Goal: Task Accomplishment & Management: Complete application form

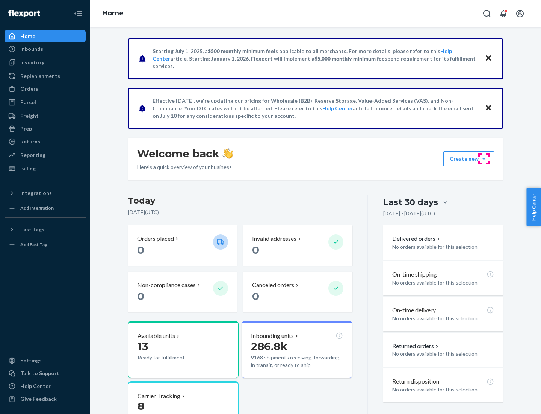
click at [484, 159] on button "Create new Create new inbound Create new order Create new product" at bounding box center [469, 158] width 51 height 15
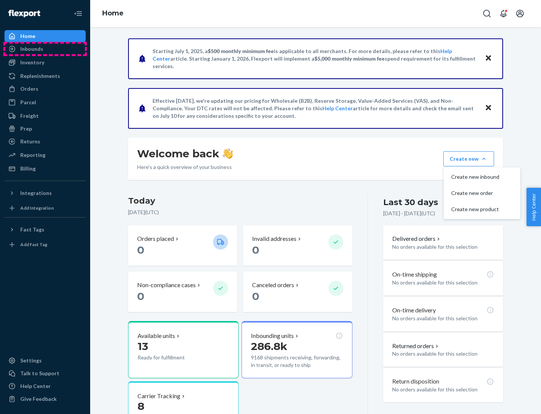
click at [45, 49] on div "Inbounds" at bounding box center [45, 49] width 80 height 11
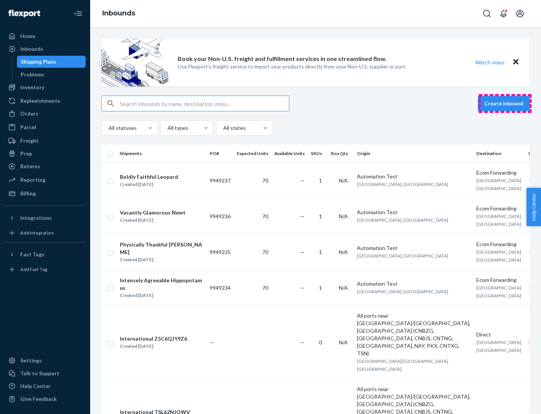
click at [505, 103] on button "Create inbound" at bounding box center [504, 103] width 52 height 15
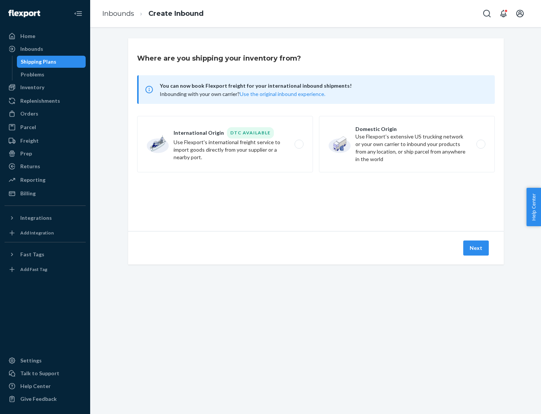
click at [407, 144] on label "Domestic Origin Use Flexport’s extensive US trucking network or your own carrie…" at bounding box center [407, 144] width 176 height 56
click at [481, 144] on input "Domestic Origin Use Flexport’s extensive US trucking network or your own carrie…" at bounding box center [483, 144] width 5 height 5
radio input "true"
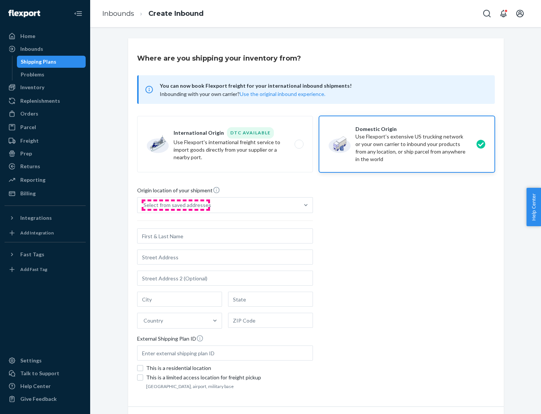
click at [176, 205] on div "Select from saved addresses" at bounding box center [178, 205] width 68 height 8
click at [144, 205] on input "Select from saved addresses" at bounding box center [144, 205] width 1 height 8
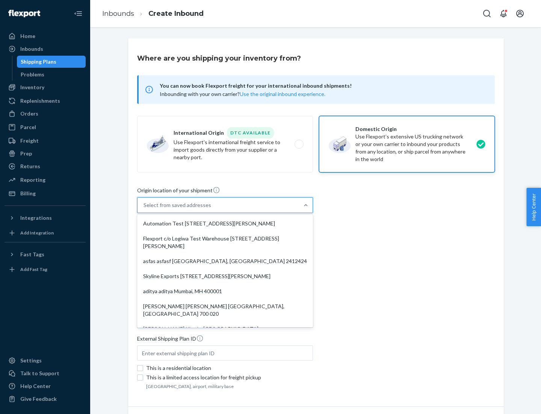
scroll to position [3, 0]
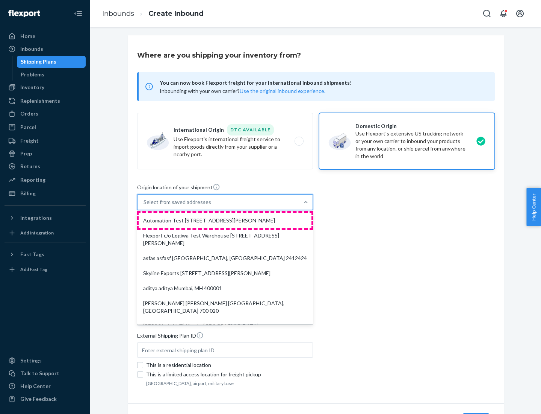
click at [225, 220] on div "Automation Test [STREET_ADDRESS][PERSON_NAME]" at bounding box center [225, 220] width 173 height 15
click at [144, 206] on input "option Automation Test [STREET_ADDRESS][PERSON_NAME]. 9 results available. Use …" at bounding box center [144, 202] width 1 height 8
type input "Automation Test"
type input "9th Floor"
type input "[GEOGRAPHIC_DATA]"
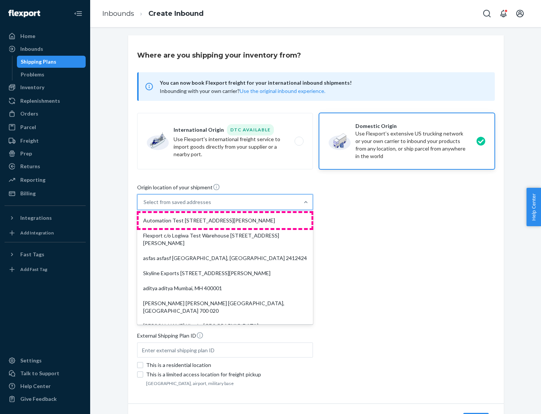
type input "CA"
type input "94104"
type input "[STREET_ADDRESS][PERSON_NAME]"
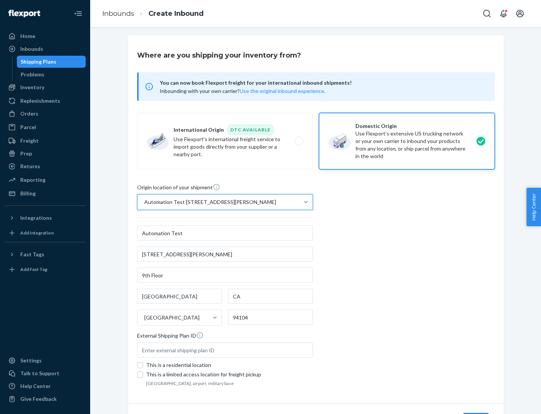
scroll to position [44, 0]
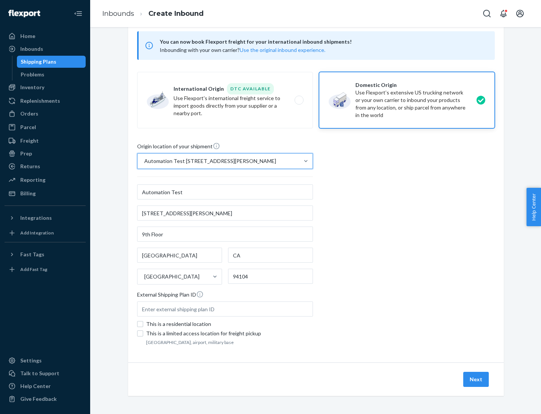
click at [477, 379] on button "Next" at bounding box center [477, 379] width 26 height 15
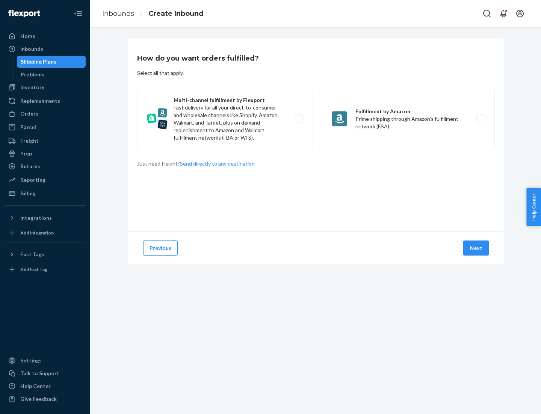
click at [225, 119] on label "Multi-channel fulfillment by Flexport Fast delivery for all your direct-to-cons…" at bounding box center [225, 119] width 176 height 60
click at [299, 119] on input "Multi-channel fulfillment by Flexport Fast delivery for all your direct-to-cons…" at bounding box center [301, 119] width 5 height 5
radio input "true"
click at [477, 248] on button "Next" at bounding box center [477, 247] width 26 height 15
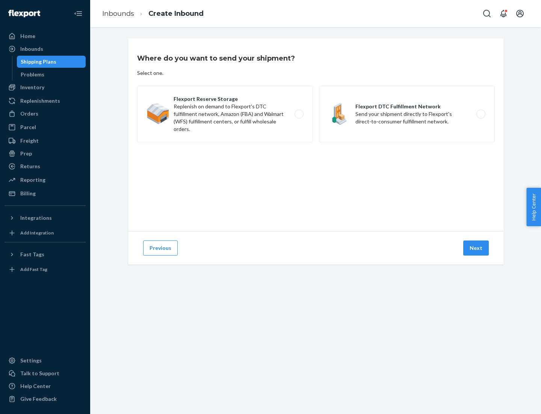
click at [407, 114] on label "Flexport DTC Fulfillment Network Send your shipment directly to Flexport's dire…" at bounding box center [407, 114] width 176 height 56
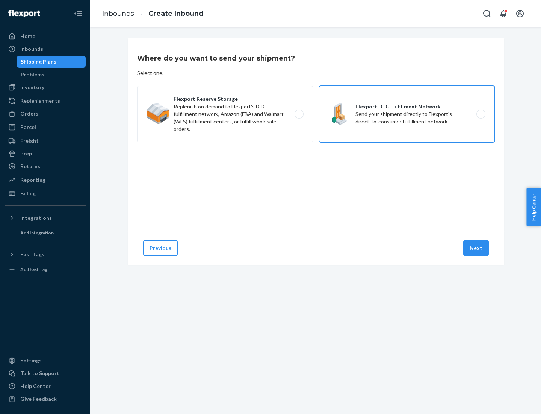
click at [481, 114] on input "Flexport DTC Fulfillment Network Send your shipment directly to Flexport's dire…" at bounding box center [483, 114] width 5 height 5
radio input "true"
click at [477, 248] on button "Next" at bounding box center [477, 247] width 26 height 15
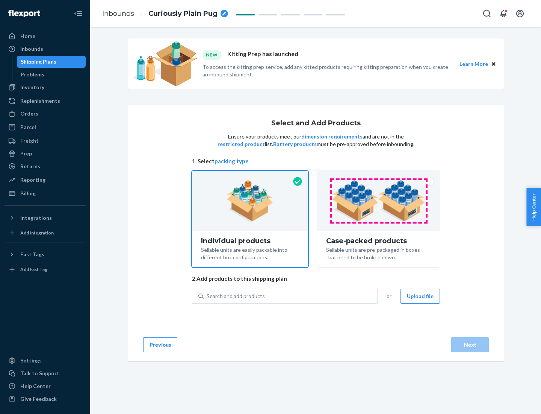
click at [379, 201] on img at bounding box center [379, 200] width 94 height 41
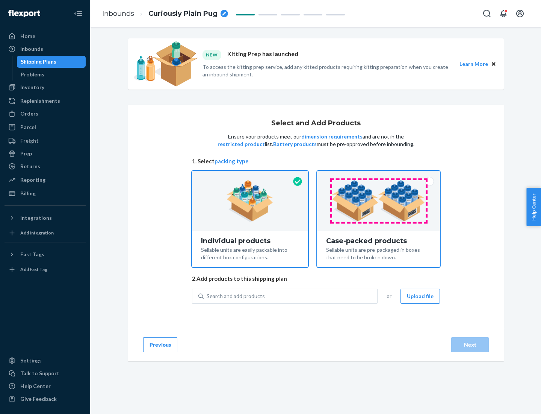
click at [379, 176] on input "Case-packed products Sellable units are pre-packaged in boxes that need to be b…" at bounding box center [378, 173] width 5 height 5
radio input "true"
radio input "false"
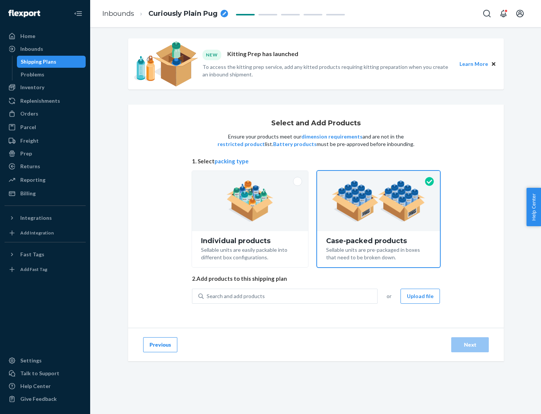
click at [291, 296] on div "Search and add products" at bounding box center [291, 296] width 174 height 14
click at [208, 296] on input "Search and add products" at bounding box center [207, 296] width 1 height 8
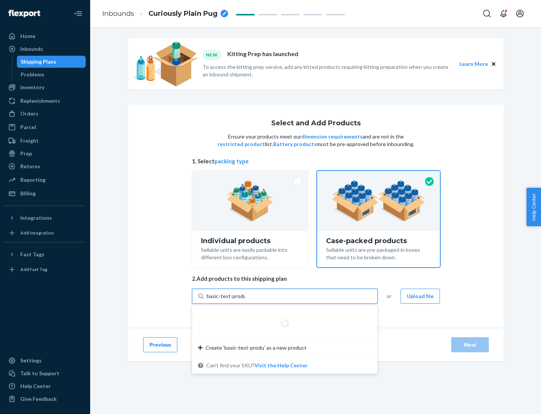
type input "basic-test-product-1"
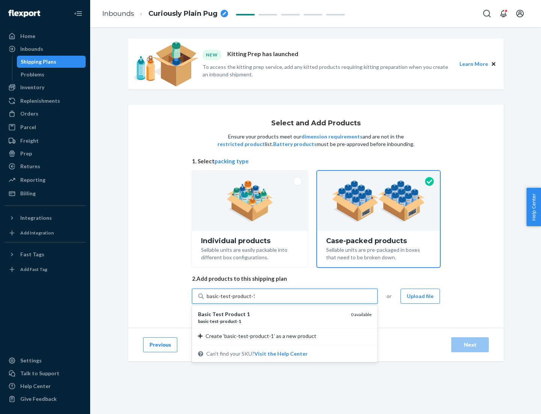
click at [272, 321] on div "basic - test - product - 1" at bounding box center [271, 321] width 147 height 6
click at [255, 300] on input "basic-test-product-1" at bounding box center [231, 296] width 48 height 8
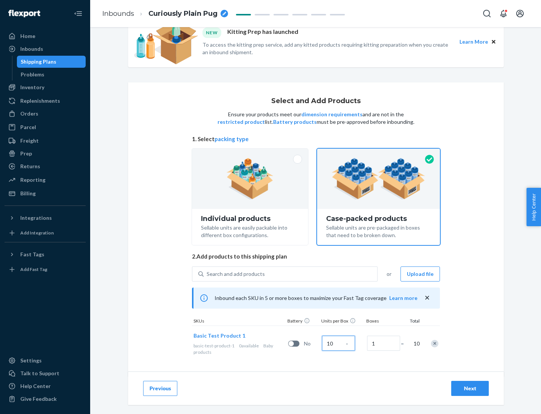
scroll to position [27, 0]
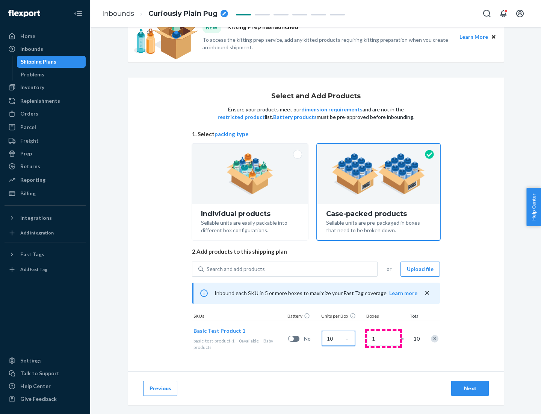
type input "10"
type input "7"
click at [470, 388] on div "Next" at bounding box center [470, 388] width 25 height 8
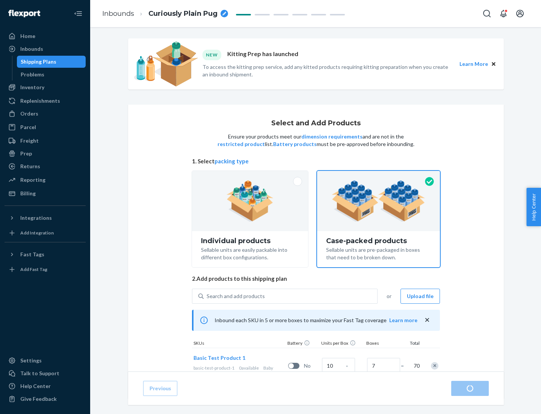
radio input "true"
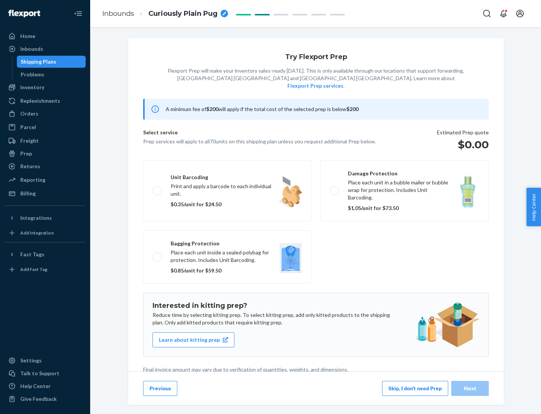
scroll to position [2, 0]
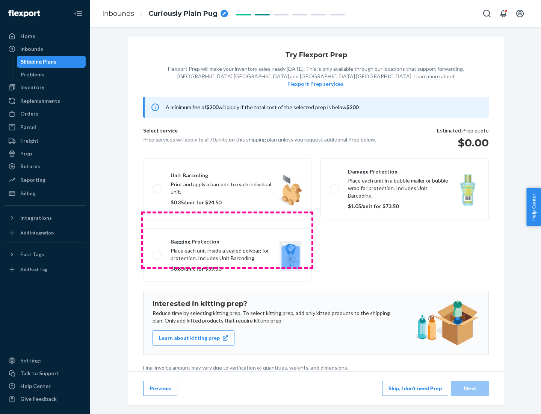
click at [227, 240] on label "Bagging protection Place each unit inside a sealed polybag for protection. Incl…" at bounding box center [227, 254] width 168 height 53
click at [158, 252] on input "Bagging protection Place each unit inside a sealed polybag for protection. Incl…" at bounding box center [155, 254] width 5 height 5
checkbox input "true"
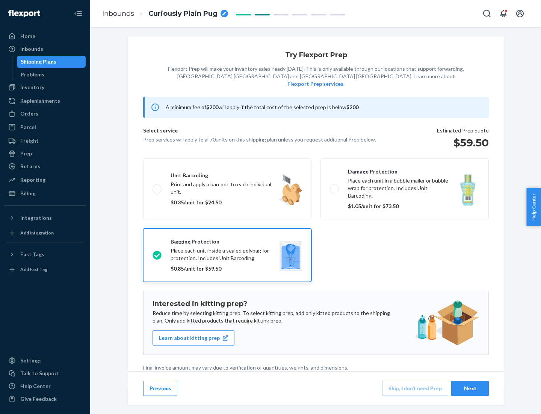
click at [470, 388] on div "Next" at bounding box center [470, 388] width 25 height 8
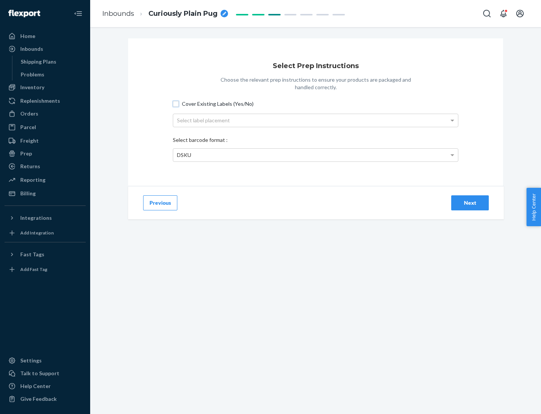
click at [176, 103] on input "Cover Existing Labels (Yes/No)" at bounding box center [176, 104] width 6 height 6
checkbox input "true"
click at [316, 120] on div "Select label placement" at bounding box center [315, 120] width 285 height 13
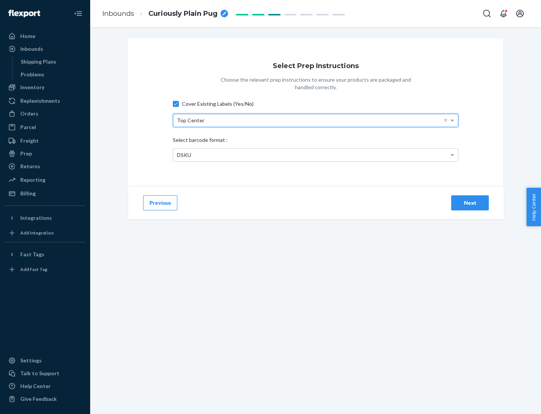
click at [316, 155] on div "DSKU" at bounding box center [315, 155] width 285 height 13
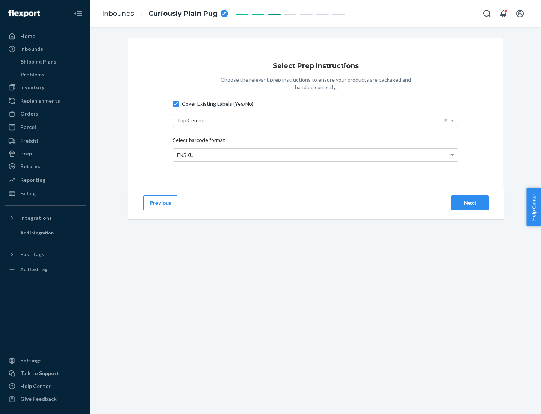
click at [470, 202] on div "Next" at bounding box center [470, 203] width 25 height 8
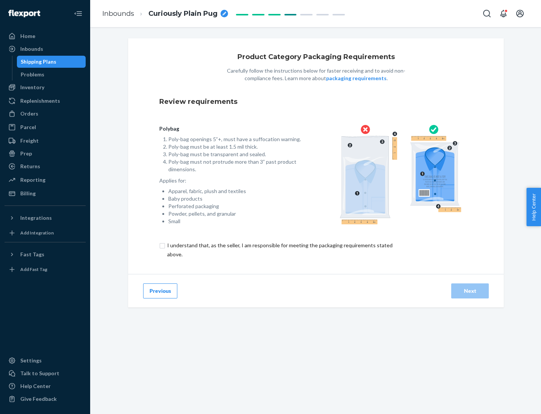
click at [279, 249] on input "checkbox" at bounding box center [284, 250] width 250 height 18
checkbox input "true"
click at [470, 290] on div "Next" at bounding box center [470, 291] width 25 height 8
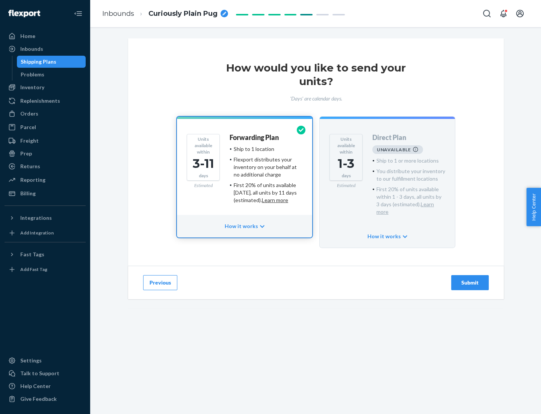
click at [255, 137] on h4 "Forwarding Plan" at bounding box center [254, 138] width 49 height 8
click at [470, 279] on div "Submit" at bounding box center [470, 283] width 25 height 8
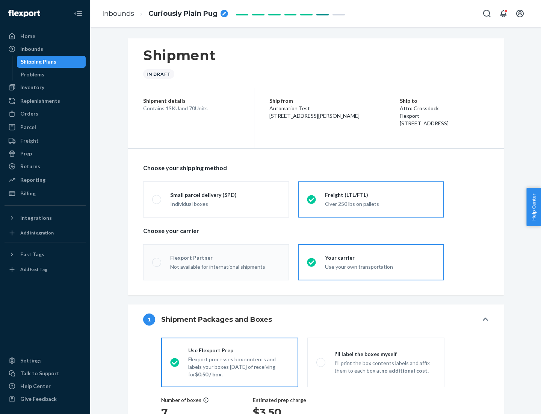
radio input "true"
radio input "false"
radio input "true"
radio input "false"
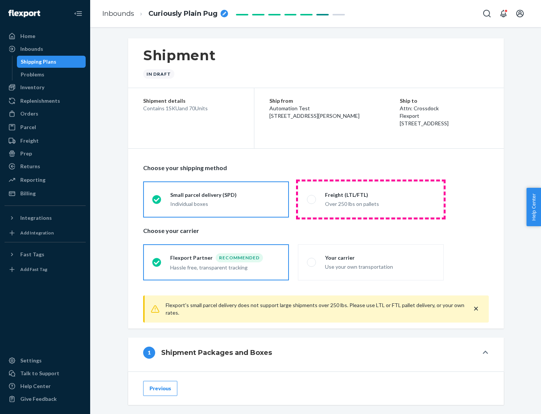
click at [371, 199] on div "Over 250 lbs on pallets" at bounding box center [380, 203] width 110 height 9
click at [312, 199] on input "Freight (LTL/FTL) Over 250 lbs on pallets" at bounding box center [309, 199] width 5 height 5
radio input "true"
radio input "false"
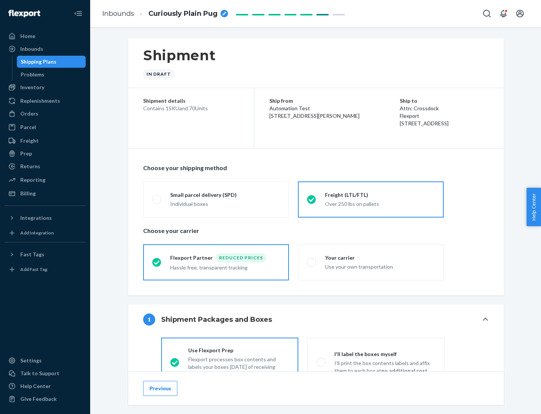
scroll to position [42, 0]
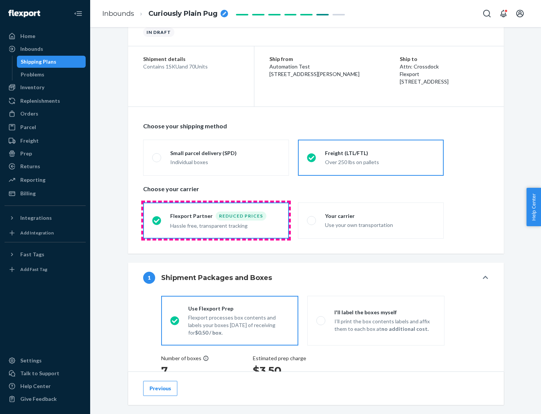
click at [216, 220] on div "Hassle free, transparent tracking" at bounding box center [225, 224] width 110 height 9
click at [157, 220] on input "Flexport Partner Reduced prices Hassle free, transparent tracking" at bounding box center [154, 220] width 5 height 5
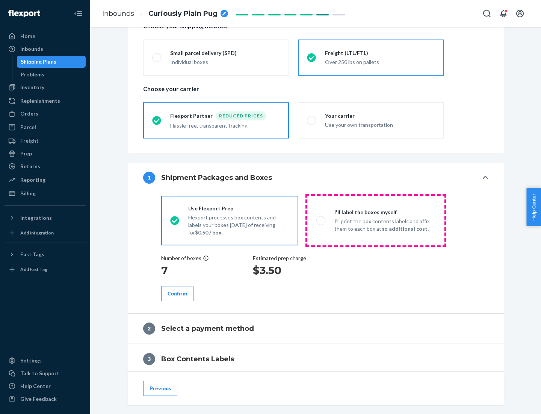
click at [376, 220] on p "I’ll print the box contents labels and affix them to each box at no additional …" at bounding box center [385, 224] width 101 height 15
click at [321, 220] on input "I'll label the boxes myself I’ll print the box contents labels and affix them t…" at bounding box center [319, 220] width 5 height 5
radio input "true"
radio input "false"
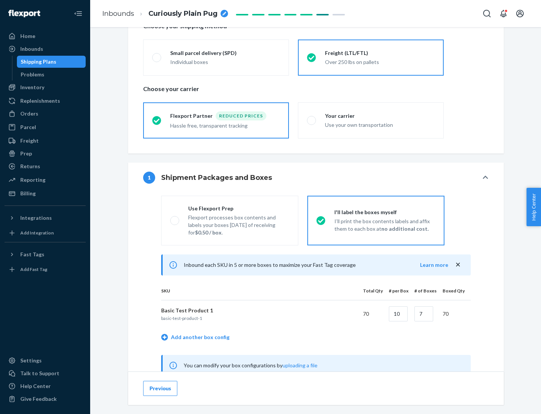
scroll to position [235, 0]
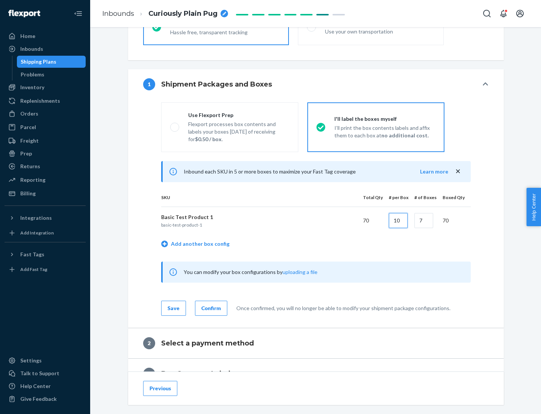
type input "10"
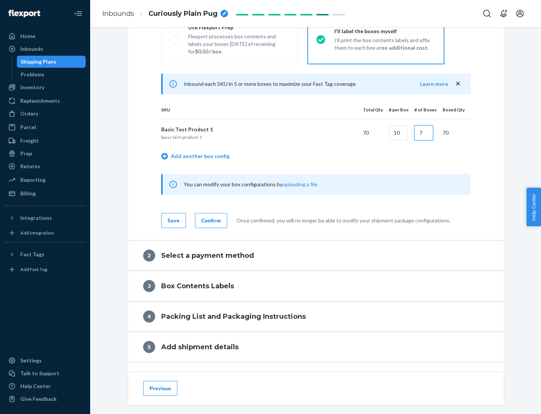
type input "7"
click at [210, 220] on div "Confirm" at bounding box center [212, 221] width 20 height 8
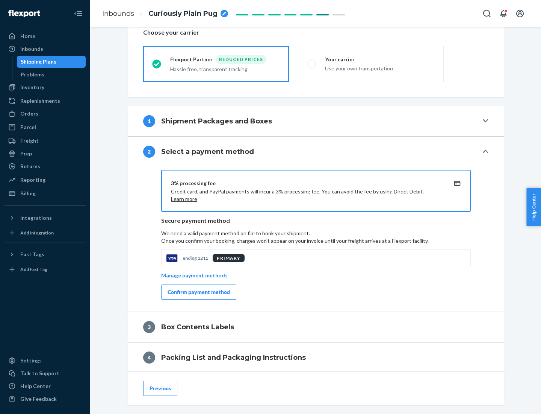
scroll to position [270, 0]
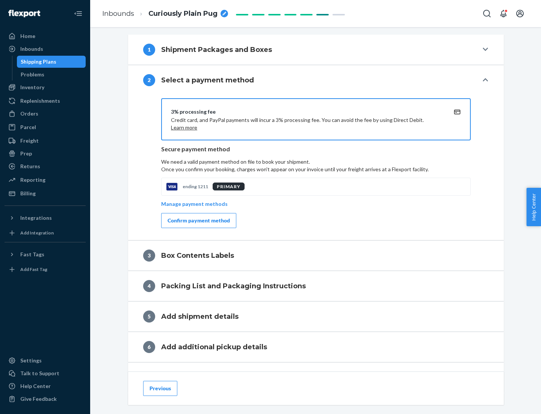
click at [198, 220] on div "Confirm payment method" at bounding box center [199, 221] width 62 height 8
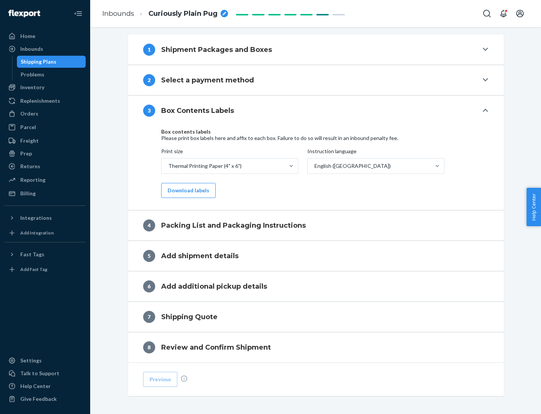
scroll to position [240, 0]
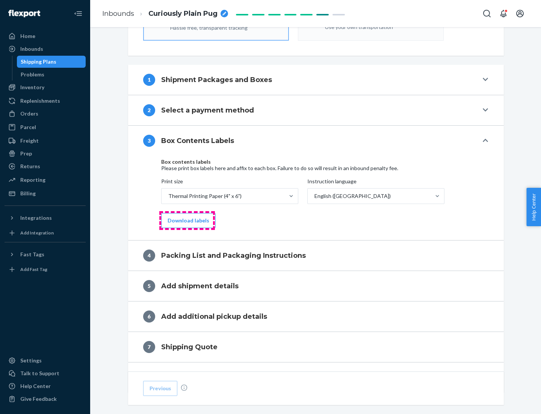
click at [187, 220] on button "Download labels" at bounding box center [188, 220] width 55 height 15
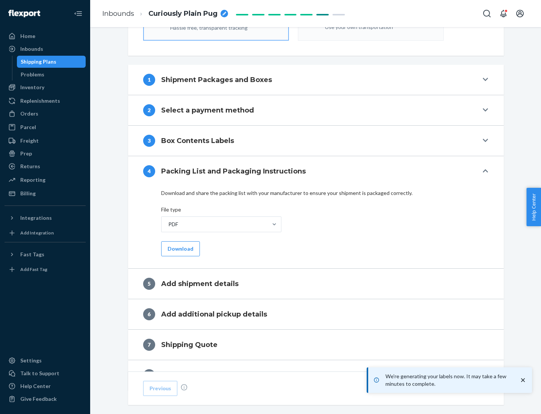
scroll to position [268, 0]
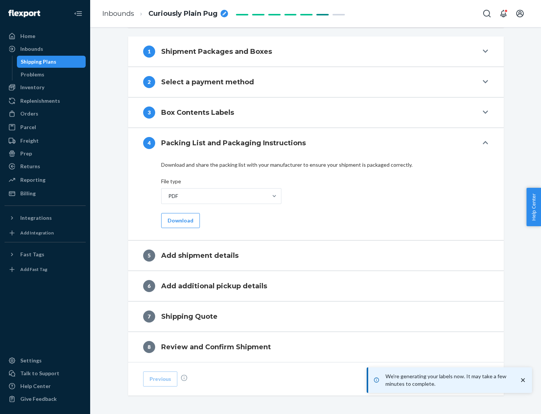
click at [180, 220] on button "Download" at bounding box center [180, 220] width 39 height 15
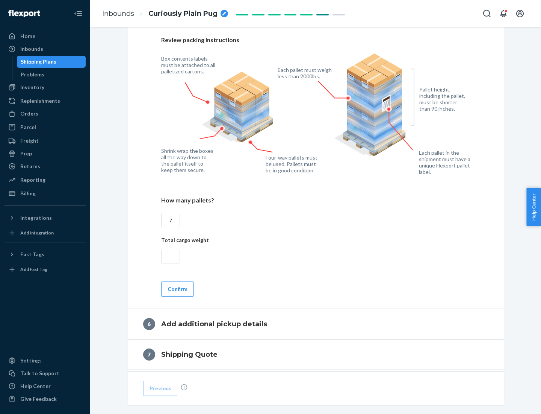
scroll to position [519, 0]
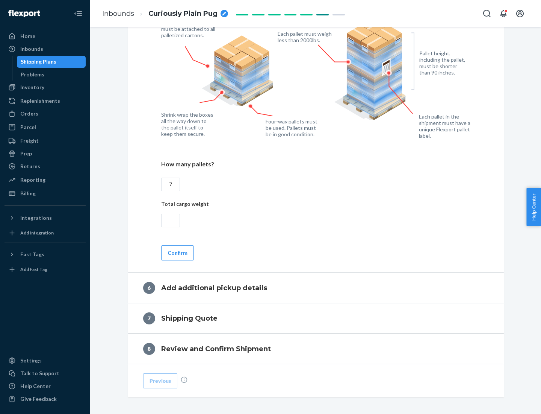
type input "7"
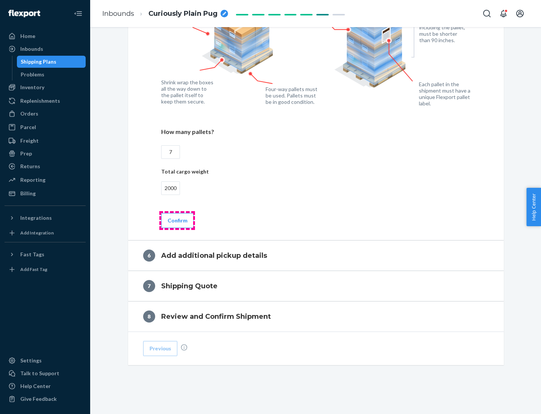
type input "2000"
click at [177, 220] on button "Confirm" at bounding box center [177, 220] width 33 height 15
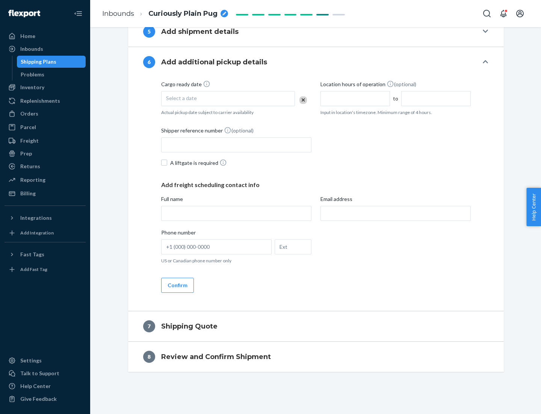
scroll to position [288, 0]
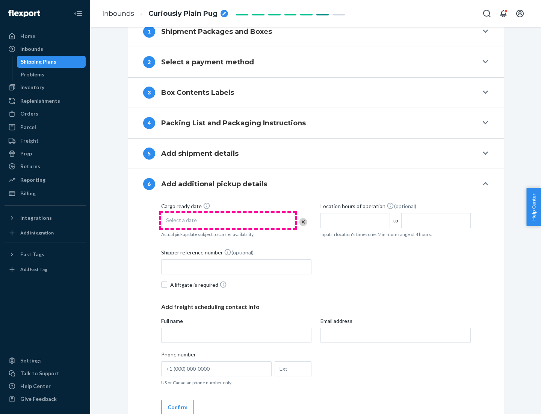
click at [228, 220] on div "Select a date" at bounding box center [228, 220] width 134 height 15
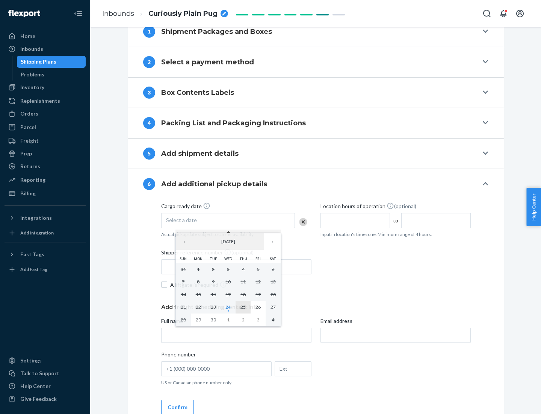
click at [243, 306] on abbr "25" at bounding box center [243, 307] width 5 height 6
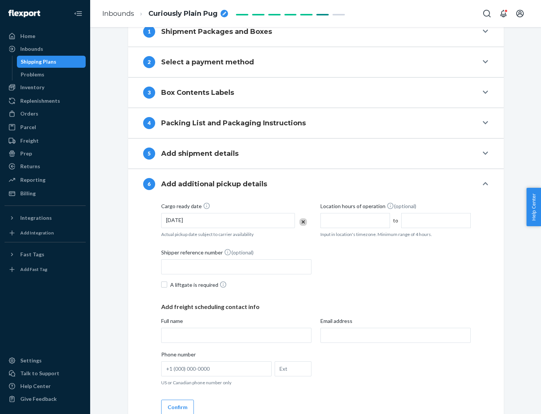
scroll to position [402, 0]
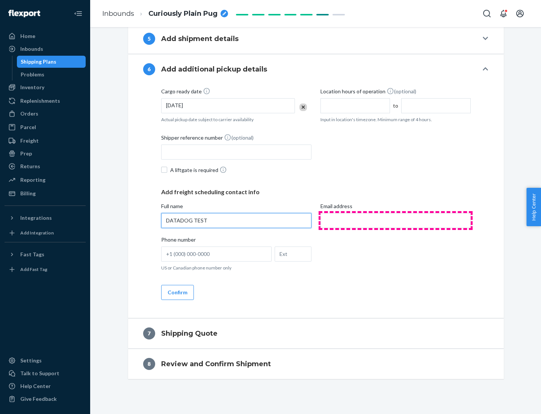
type input "DATADOG TEST"
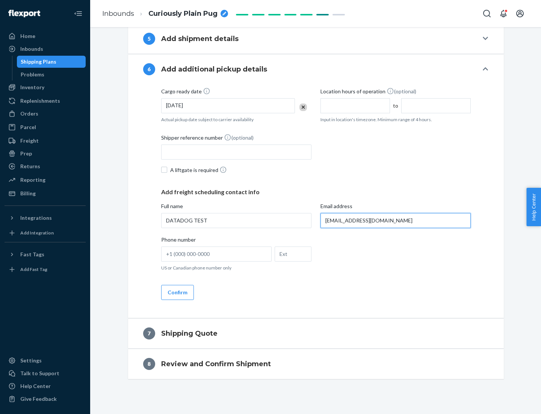
scroll to position [409, 0]
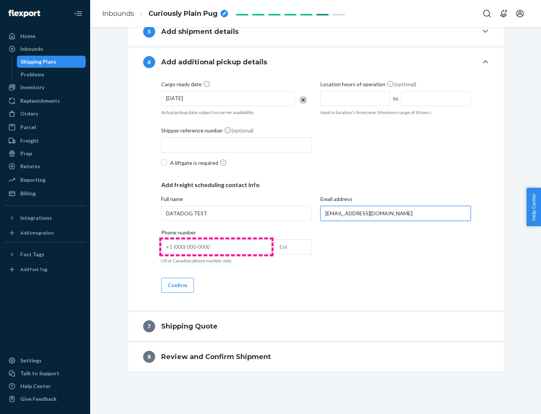
type input "[EMAIL_ADDRESS][DOMAIN_NAME]"
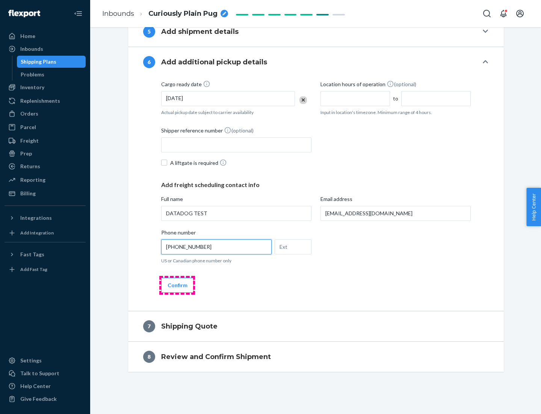
type input "[PHONE_NUMBER]"
click at [177, 285] on button "Confirm" at bounding box center [177, 285] width 33 height 15
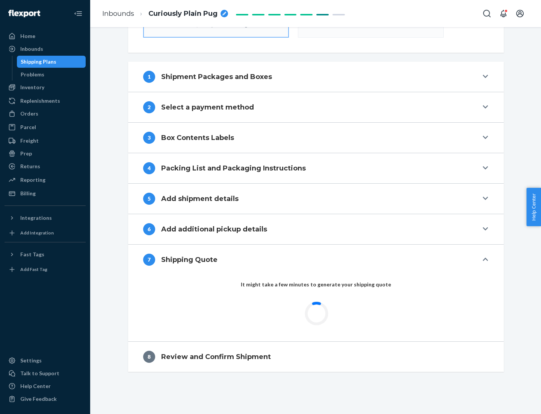
scroll to position [270, 0]
